Goal: Task Accomplishment & Management: Manage account settings

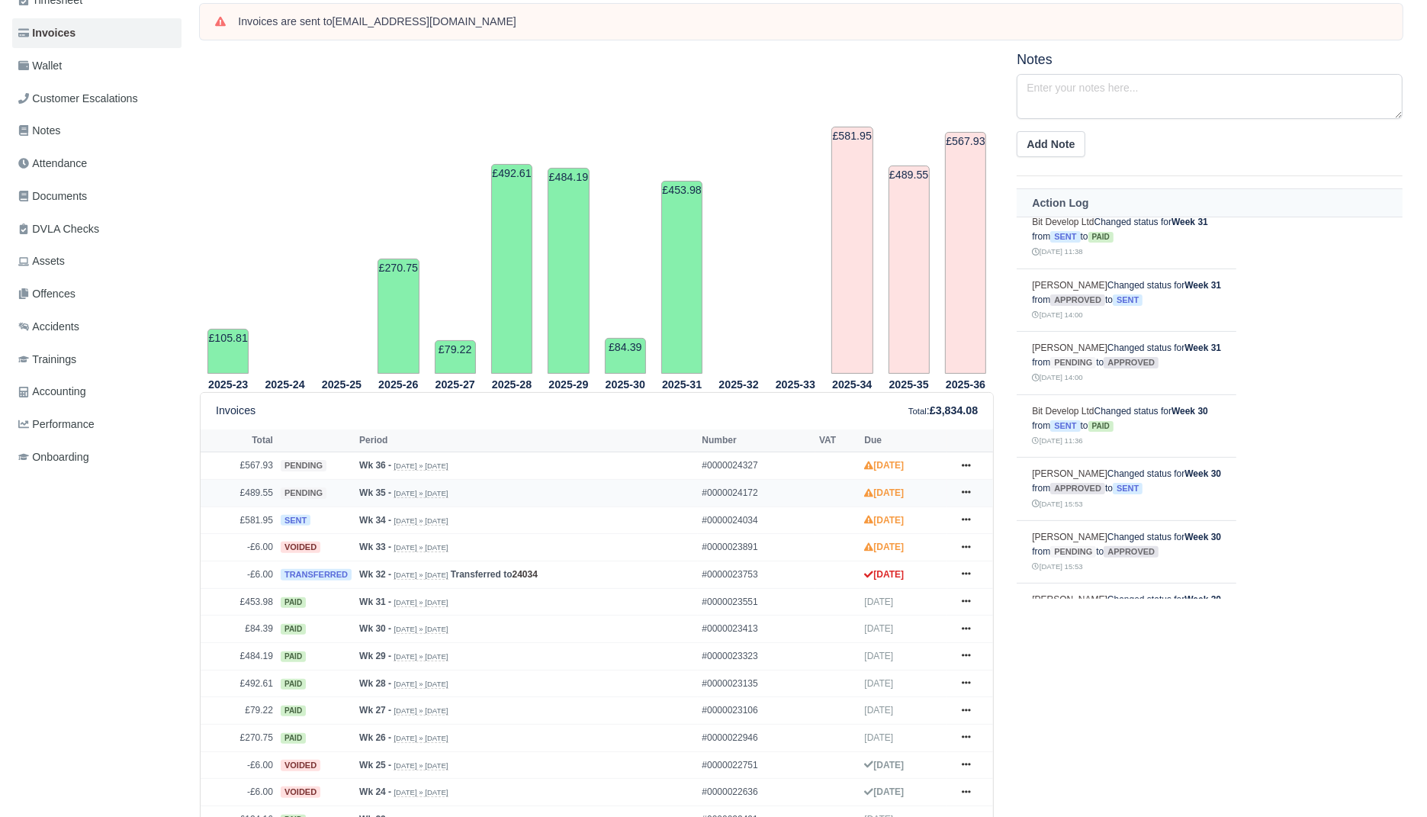
scroll to position [245, 0]
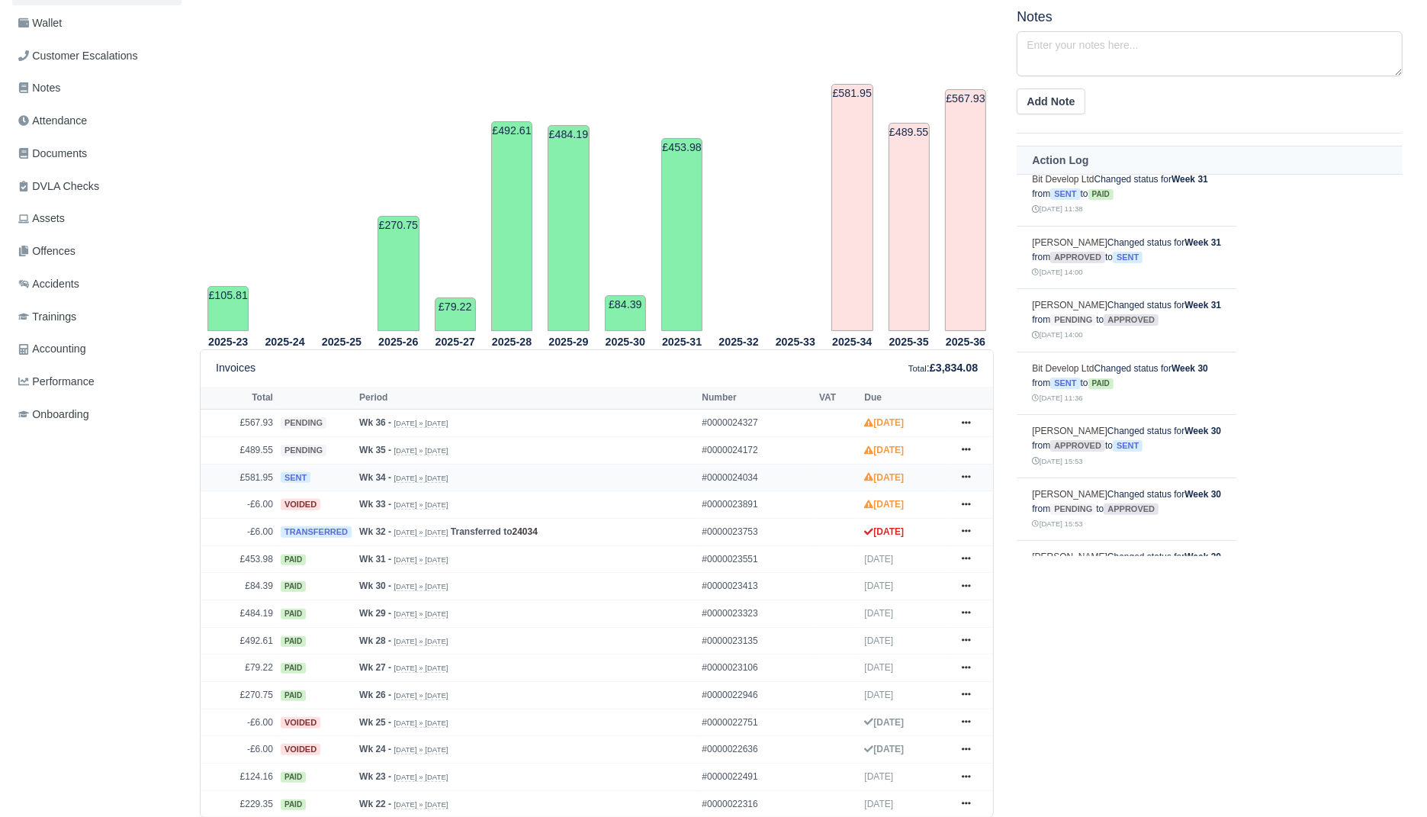
click at [977, 468] on li "Show Invoice Hold Pay Void Deducted Resend Print" at bounding box center [966, 477] width 23 height 19
click at [974, 468] on link at bounding box center [966, 477] width 23 height 19
click at [935, 505] on link "Show Invoice" at bounding box center [909, 505] width 136 height 32
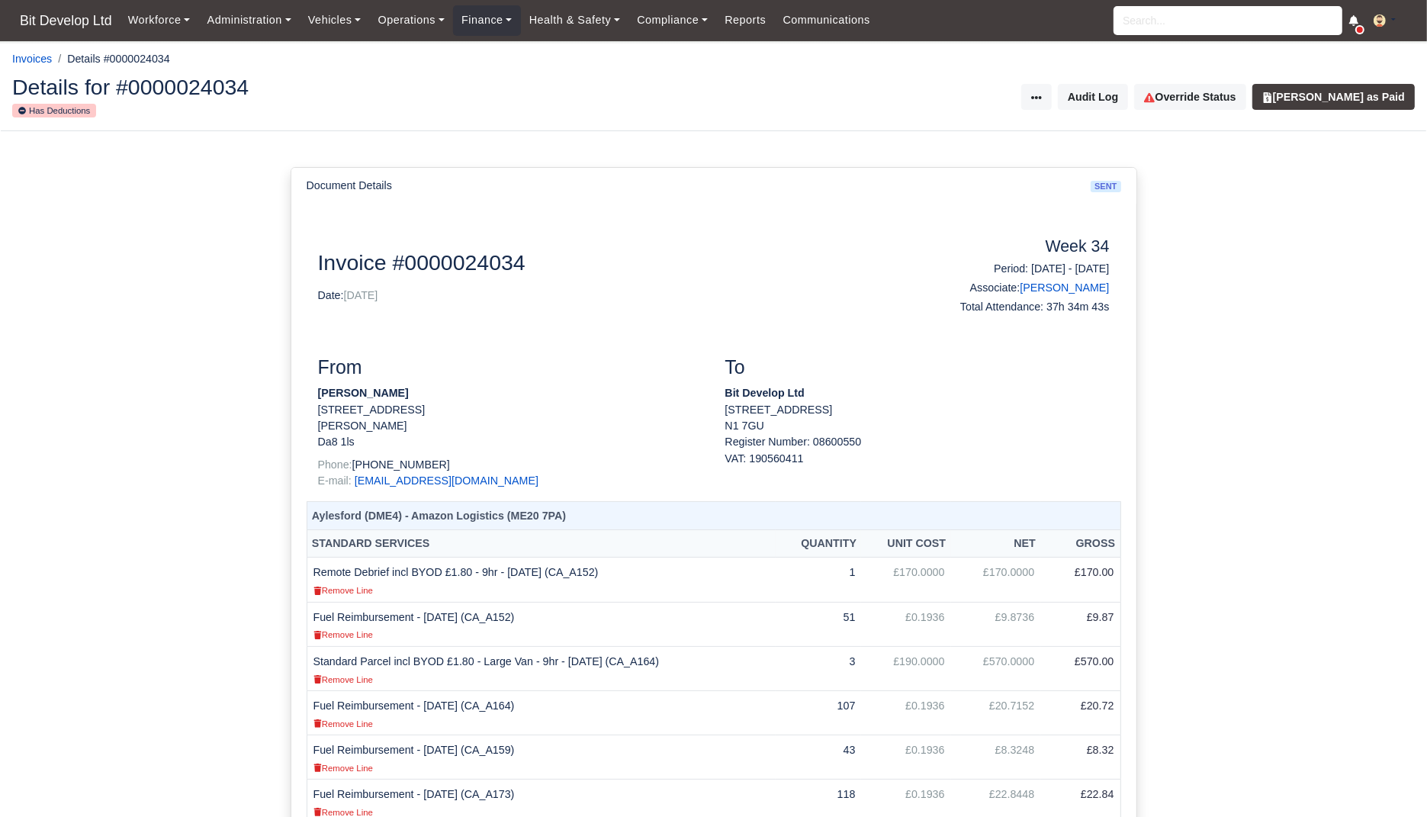
click at [905, 693] on td "£0.1936" at bounding box center [905, 712] width 89 height 44
drag, startPoint x: 1364, startPoint y: 95, endPoint x: 1364, endPoint y: 119, distance: 24.4
click at [1364, 109] on button "[PERSON_NAME] as Paid" at bounding box center [1333, 97] width 162 height 26
click at [1364, 119] on div "Details for #0000024034 Has Deductions Invoice Actions Put on Hold Send to Xero…" at bounding box center [714, 97] width 1426 height 67
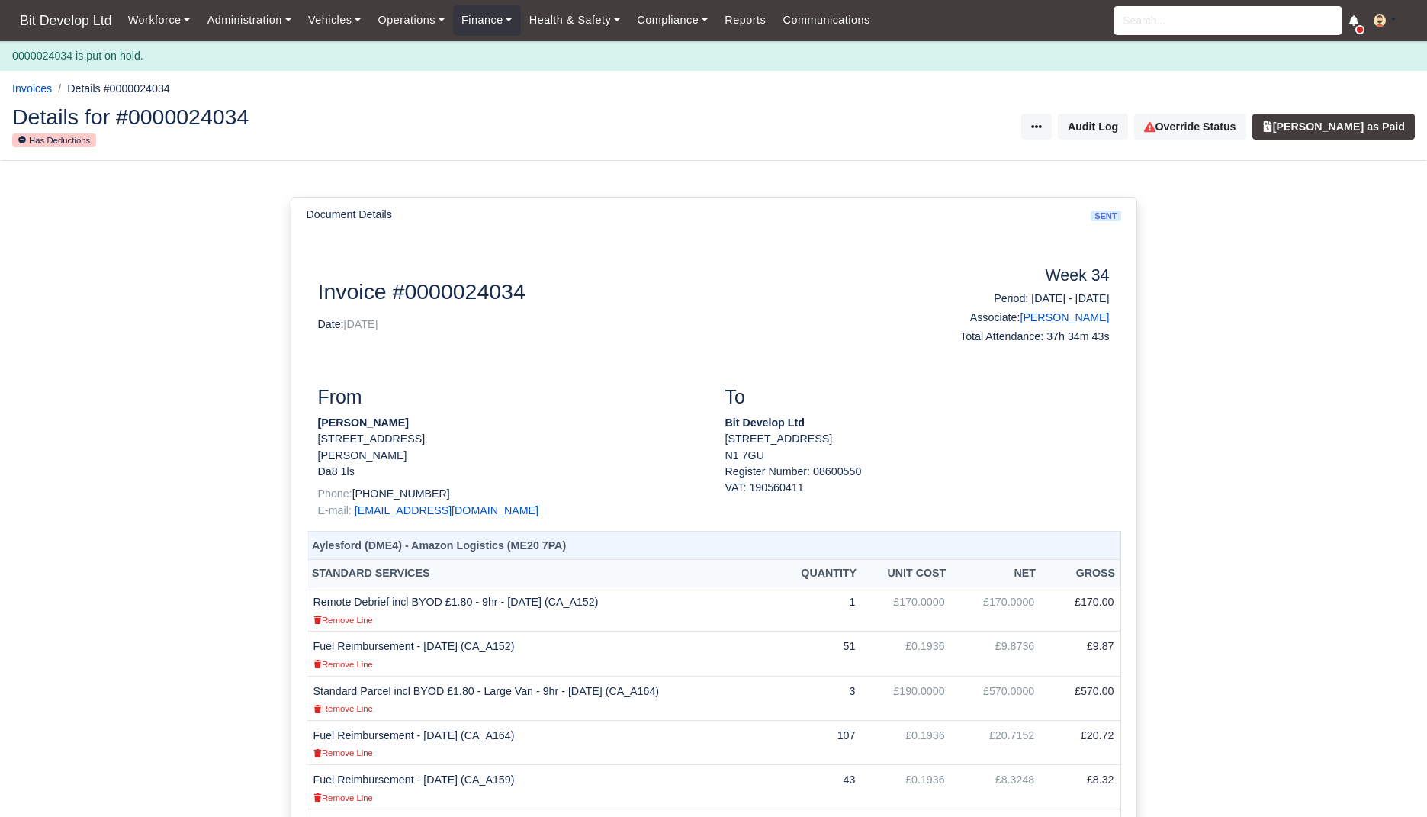
scroll to position [761, 0]
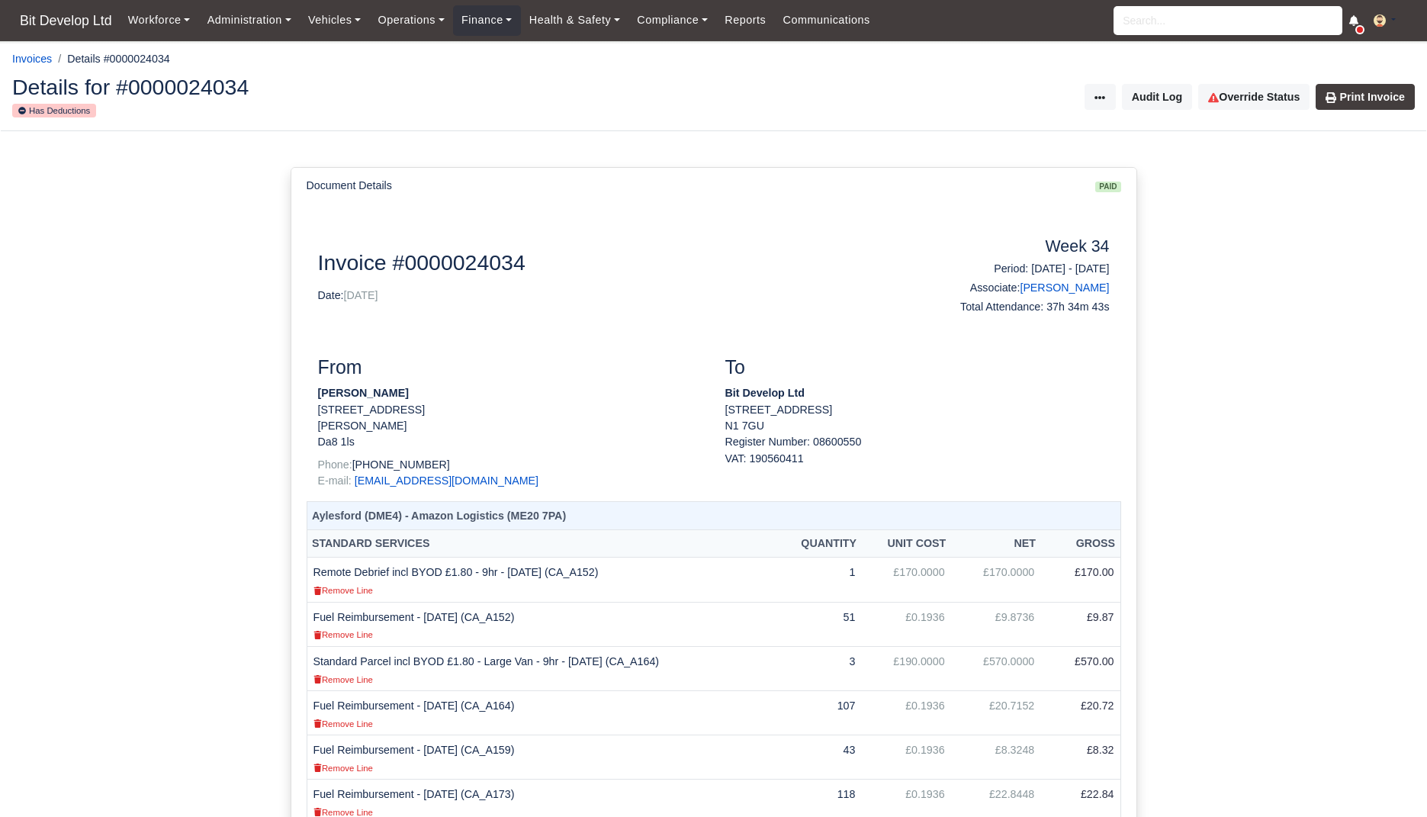
scroll to position [724, 0]
